Goal: Task Accomplishment & Management: Use online tool/utility

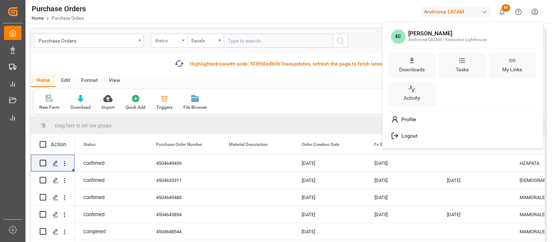
click at [172, 40] on html "Created by potrace 1.15, written by [PERSON_NAME] [DATE]-[DATE] Created by potr…" at bounding box center [276, 121] width 552 height 242
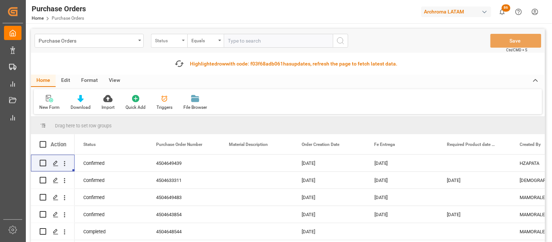
click at [182, 40] on div "Status" at bounding box center [169, 41] width 36 height 14
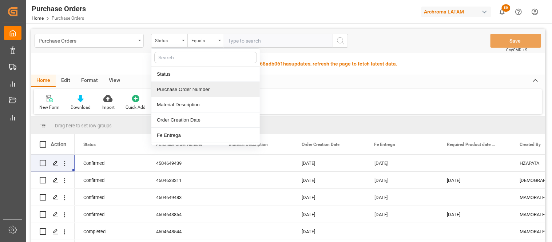
click at [170, 89] on div "Purchase Order Number" at bounding box center [205, 89] width 108 height 15
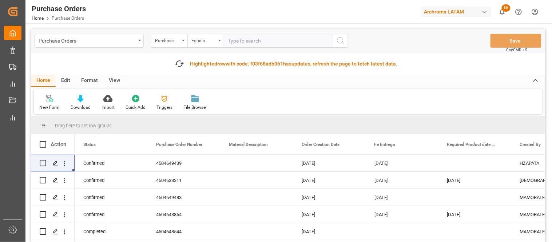
click at [227, 44] on input "text" at bounding box center [278, 41] width 109 height 14
paste input "4504642534"
type input "4504642534"
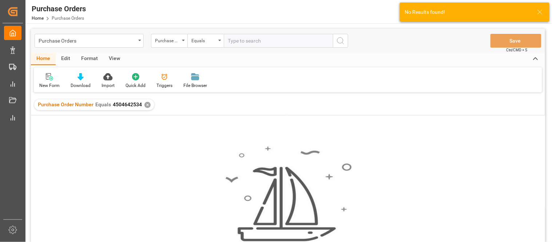
click at [145, 106] on div "✕" at bounding box center [148, 105] width 6 height 6
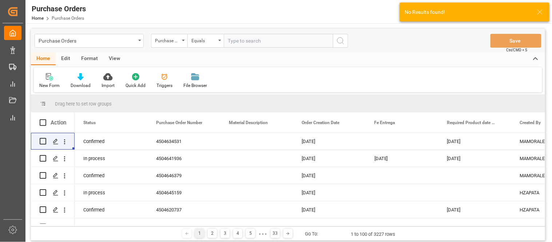
click at [540, 11] on line at bounding box center [540, 12] width 4 height 4
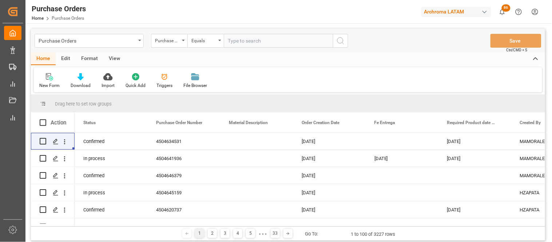
click at [538, 12] on html "Created by potrace 1.15, written by [PERSON_NAME] [DATE]-[DATE] Created by potr…" at bounding box center [276, 121] width 552 height 242
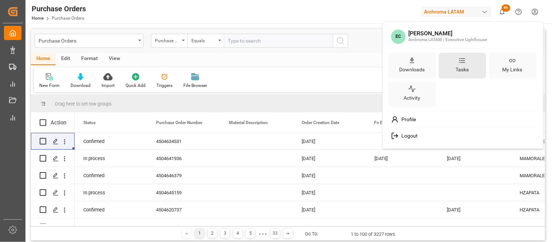
click at [476, 71] on div "Tasks" at bounding box center [462, 66] width 47 height 26
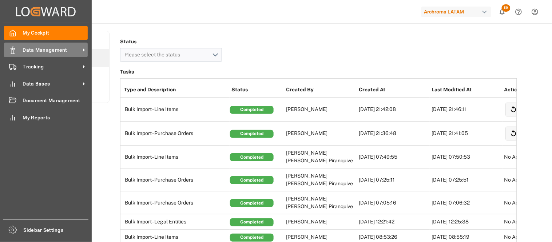
click at [28, 52] on span "Data Management" at bounding box center [52, 50] width 58 height 8
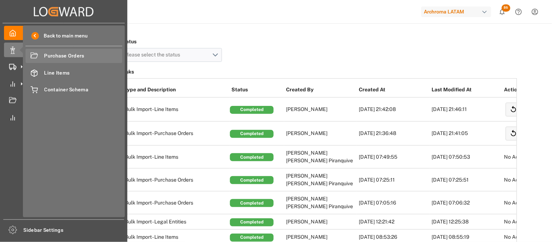
click at [55, 56] on span "Purchase Orders" at bounding box center [83, 56] width 78 height 8
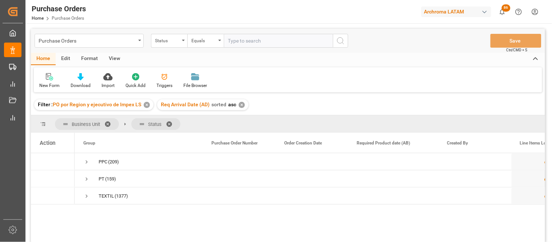
click at [147, 106] on div "✕" at bounding box center [147, 105] width 6 height 6
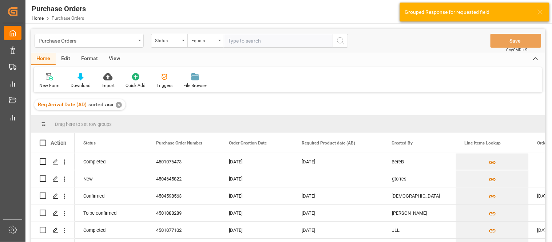
click at [118, 104] on div "✕" at bounding box center [119, 105] width 6 height 6
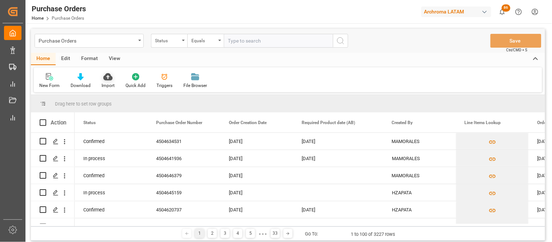
click at [103, 78] on icon at bounding box center [107, 76] width 9 height 7
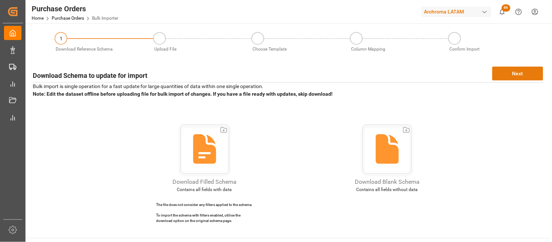
click at [494, 75] on button "Next" at bounding box center [518, 74] width 51 height 14
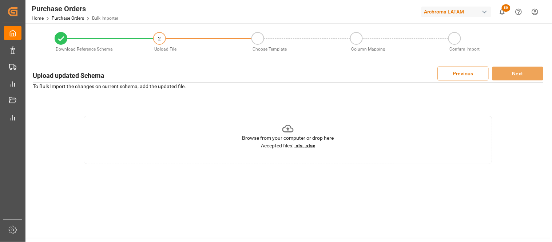
click at [315, 149] on div "Accepted files: .xls, .xlsx" at bounding box center [288, 146] width 54 height 8
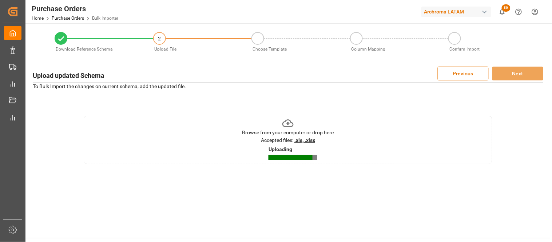
click at [408, 173] on main "Download Reference Schema 2 Upload File Choose Template Column Mapping Confirm …" at bounding box center [287, 130] width 525 height 215
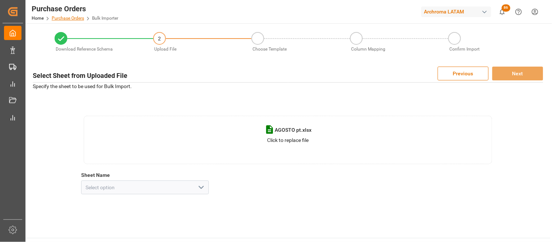
click at [58, 16] on link "Purchase Orders" at bounding box center [68, 18] width 32 height 5
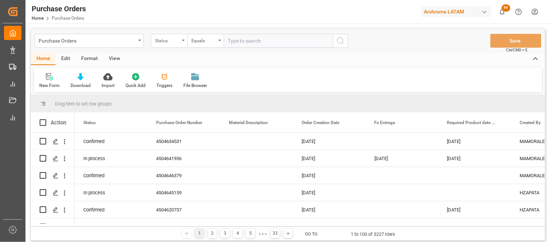
click at [173, 41] on div "Status" at bounding box center [167, 40] width 25 height 8
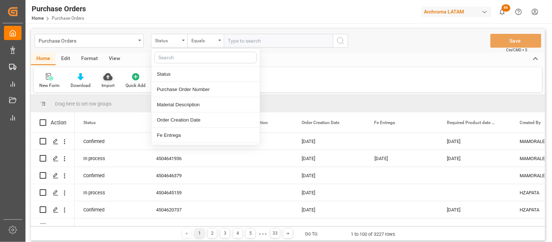
click at [108, 83] on div "Import" at bounding box center [108, 85] width 13 height 7
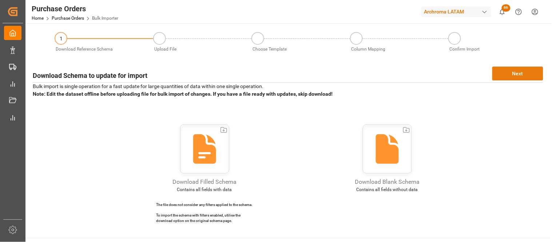
click at [502, 74] on button "Next" at bounding box center [518, 74] width 51 height 14
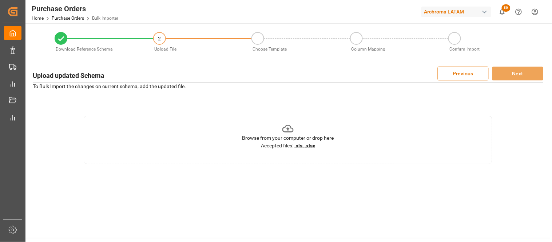
click at [304, 142] on div "Accepted files: .xls, .xlsx" at bounding box center [288, 146] width 54 height 8
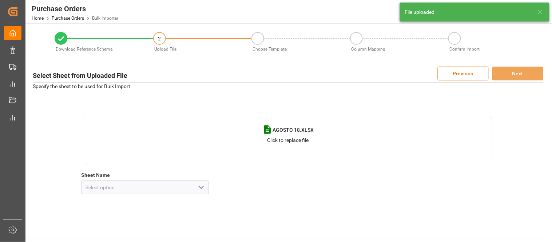
click at [201, 187] on icon "open menu" at bounding box center [201, 187] width 9 height 9
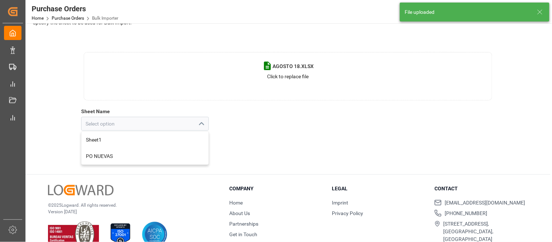
scroll to position [79, 0]
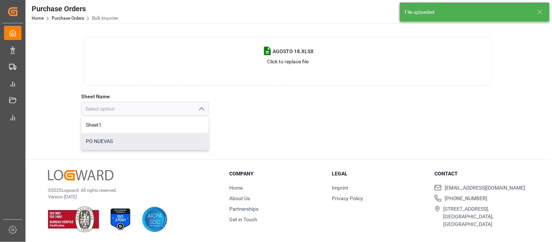
click at [126, 143] on div "PO NUEVAS" at bounding box center [145, 141] width 127 height 16
type input "PO NUEVAS"
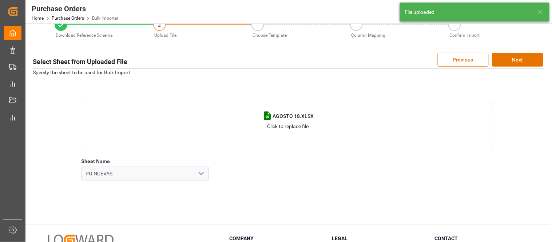
scroll to position [0, 0]
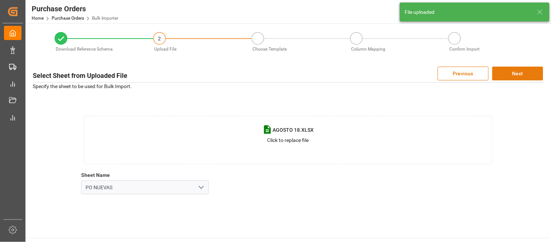
click at [510, 75] on button "Next" at bounding box center [518, 74] width 51 height 14
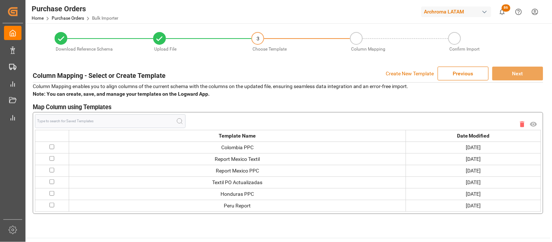
click at [406, 72] on p "Create New Template" at bounding box center [410, 74] width 48 height 14
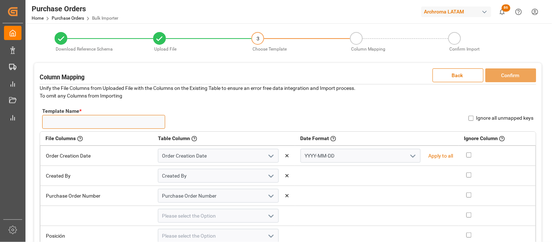
click at [52, 123] on input "Template Name *" at bounding box center [103, 122] width 123 height 14
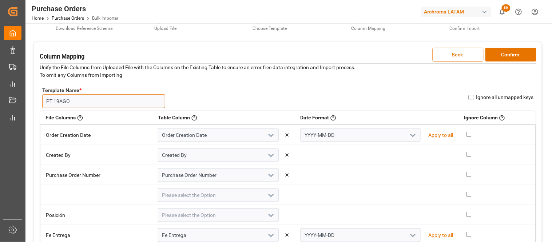
scroll to position [40, 0]
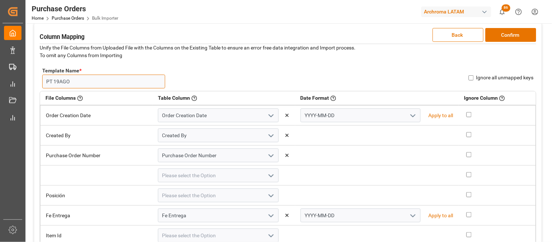
type input "PT 19AGO"
click at [409, 114] on icon "open menu" at bounding box center [413, 115] width 9 height 9
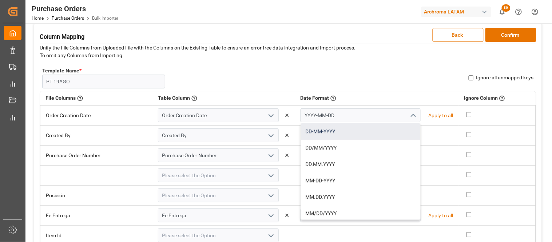
click at [352, 128] on div "DD-MM-YYYY" at bounding box center [361, 131] width 120 height 16
type input "DD-MM-YYYY"
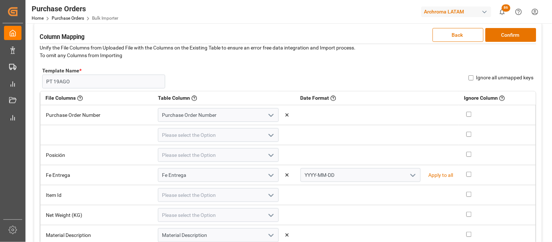
click at [409, 172] on icon "open menu" at bounding box center [413, 175] width 9 height 9
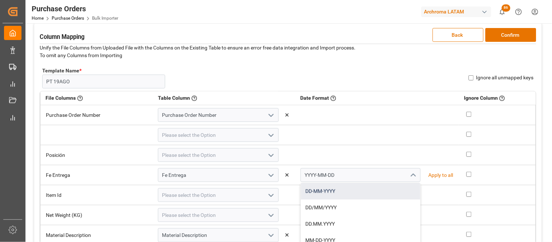
click at [349, 189] on div "DD-MM-YYYY" at bounding box center [361, 191] width 120 height 16
type input "DD-MM-YYYY"
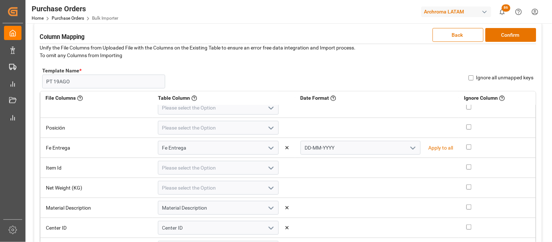
scroll to position [81, 0]
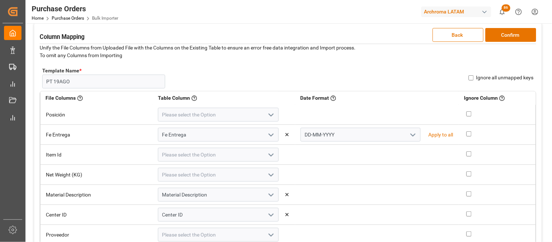
click at [467, 133] on input "checkbox" at bounding box center [469, 133] width 5 height 5
checkbox input "true"
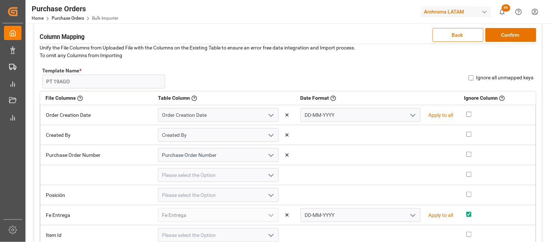
scroll to position [0, 0]
click at [467, 113] on input "checkbox" at bounding box center [469, 114] width 5 height 5
checkbox input "true"
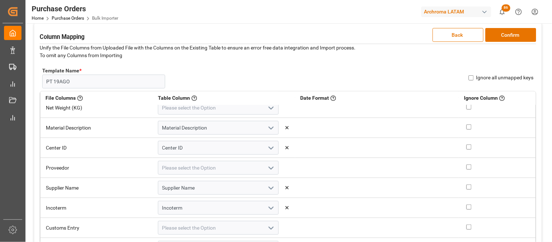
scroll to position [162, 0]
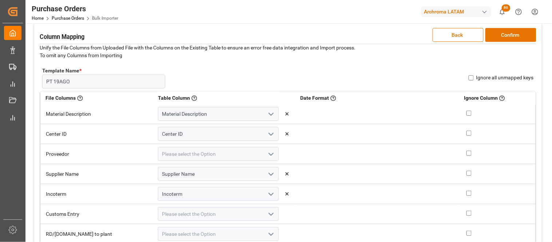
click at [268, 153] on icon "open menu" at bounding box center [271, 154] width 9 height 9
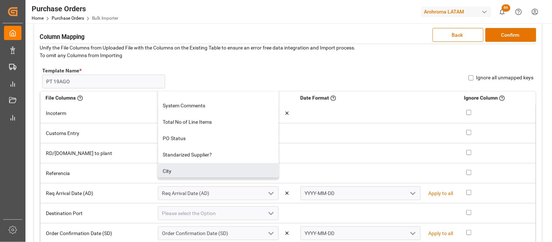
scroll to position [202, 0]
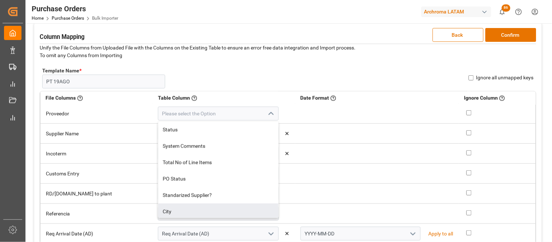
click at [314, 112] on td at bounding box center [377, 114] width 164 height 20
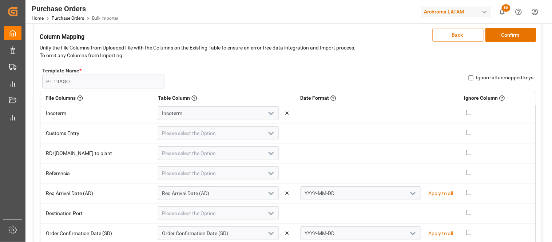
scroll to position [283, 0]
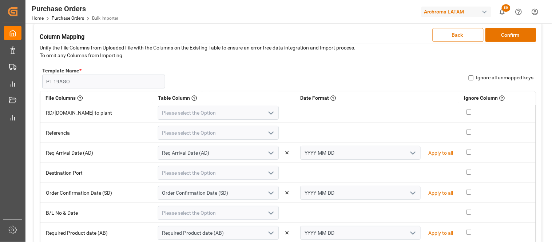
click at [409, 154] on icon "open menu" at bounding box center [413, 153] width 9 height 9
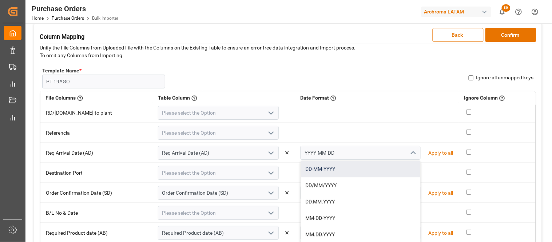
click at [379, 166] on div "DD-MM-YYYY" at bounding box center [361, 169] width 120 height 16
type input "DD-MM-YYYY"
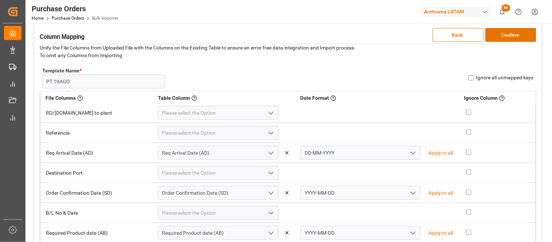
drag, startPoint x: 407, startPoint y: 193, endPoint x: 373, endPoint y: 194, distance: 33.9
click at [409, 194] on icon "open menu" at bounding box center [413, 193] width 9 height 9
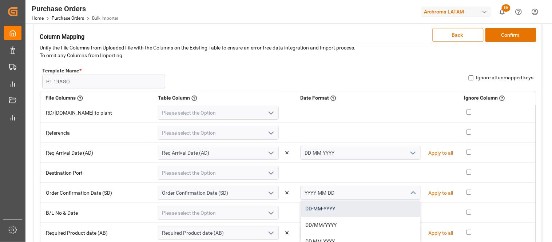
click at [347, 210] on div "DD-MM-YYYY" at bounding box center [361, 209] width 120 height 16
type input "DD-MM-YYYY"
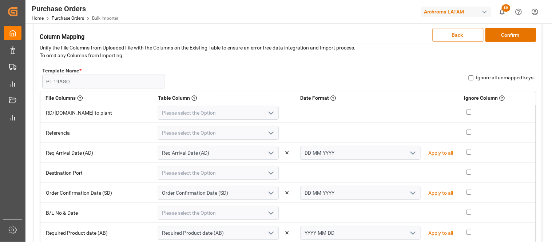
scroll to position [323, 0]
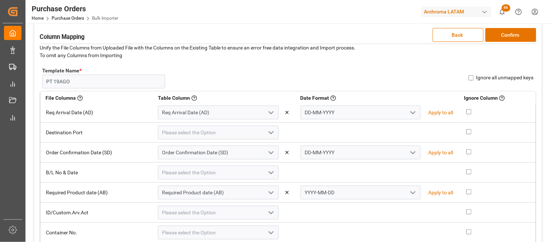
click at [409, 193] on icon "open menu" at bounding box center [413, 193] width 9 height 9
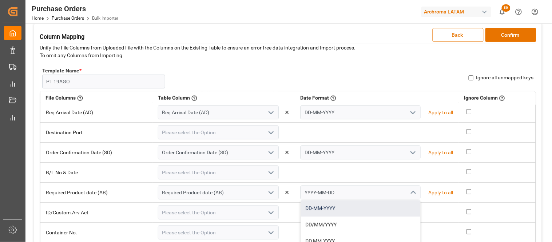
click at [322, 207] on div "DD-MM-YYYY" at bounding box center [361, 209] width 120 height 16
type input "DD-MM-YYYY"
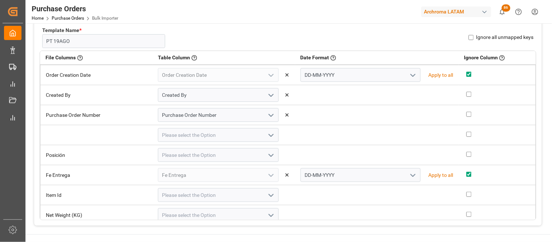
scroll to position [0, 0]
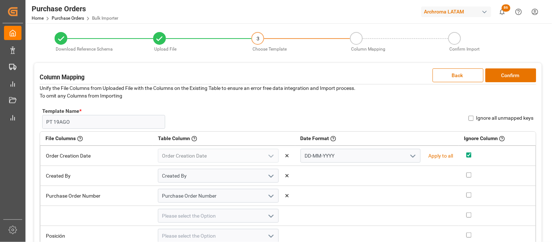
click at [472, 117] on input "Ignore all unmapped keys" at bounding box center [471, 118] width 5 height 5
checkbox input "true"
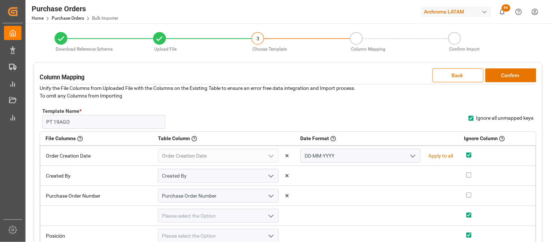
checkbox input "true"
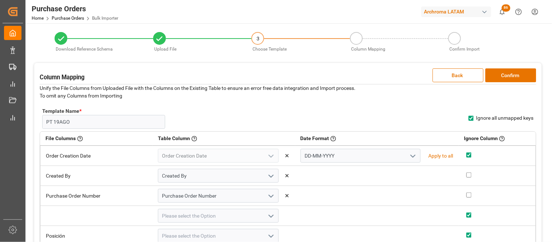
checkbox input "true"
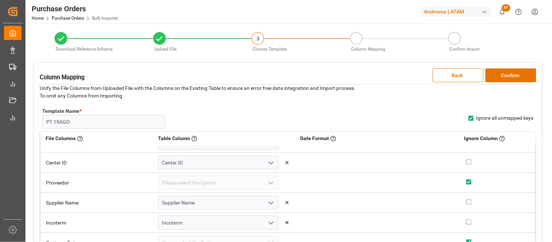
scroll to position [202, 0]
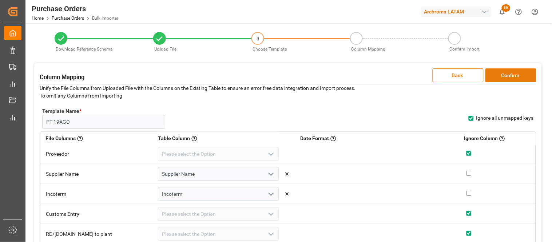
click at [502, 78] on button "Confirm" at bounding box center [511, 75] width 51 height 14
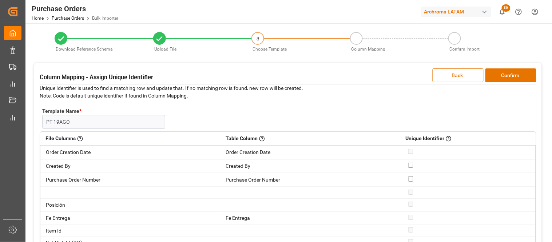
scroll to position [0, 0]
click at [410, 179] on input "checkbox" at bounding box center [410, 179] width 5 height 5
checkbox input "true"
click at [500, 79] on button "Confirm" at bounding box center [511, 75] width 51 height 14
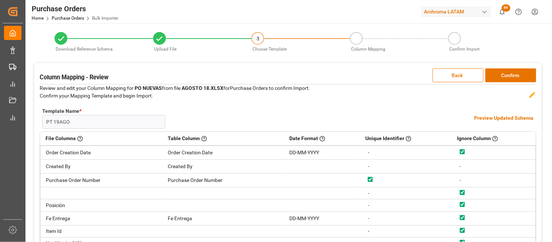
click at [489, 117] on h4 "Preview Updated Schema" at bounding box center [504, 118] width 59 height 8
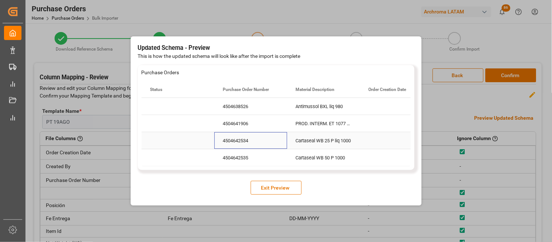
click at [248, 143] on div "4504642534" at bounding box center [250, 140] width 73 height 17
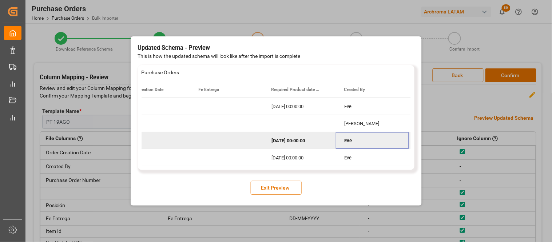
click at [287, 141] on div "[DATE] 00:00:00" at bounding box center [299, 140] width 73 height 17
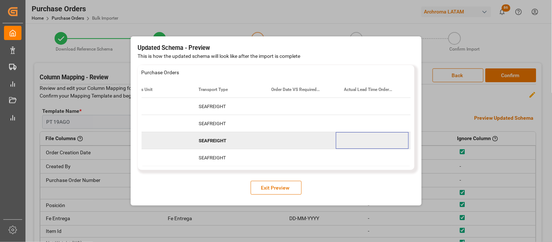
scroll to position [0, 1626]
click at [274, 187] on button "Exit Preview" at bounding box center [276, 188] width 51 height 14
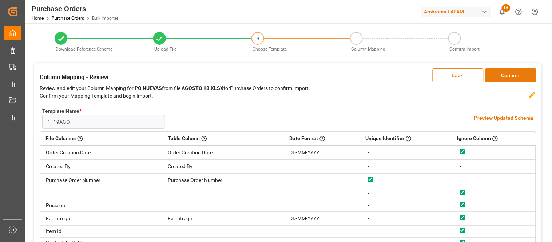
click at [507, 76] on button "Confirm" at bounding box center [511, 75] width 51 height 14
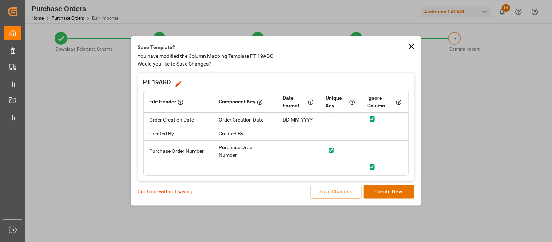
click at [167, 190] on p "Continue without saving" at bounding box center [165, 192] width 55 height 8
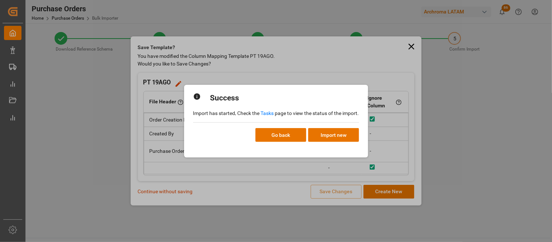
click at [267, 113] on link "Tasks" at bounding box center [267, 113] width 13 height 6
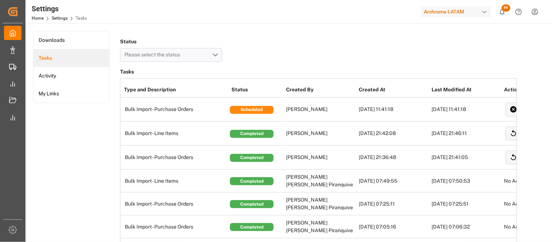
click at [512, 55] on div "Status Please select the status" at bounding box center [318, 48] width 397 height 25
